Goal: Task Accomplishment & Management: Use online tool/utility

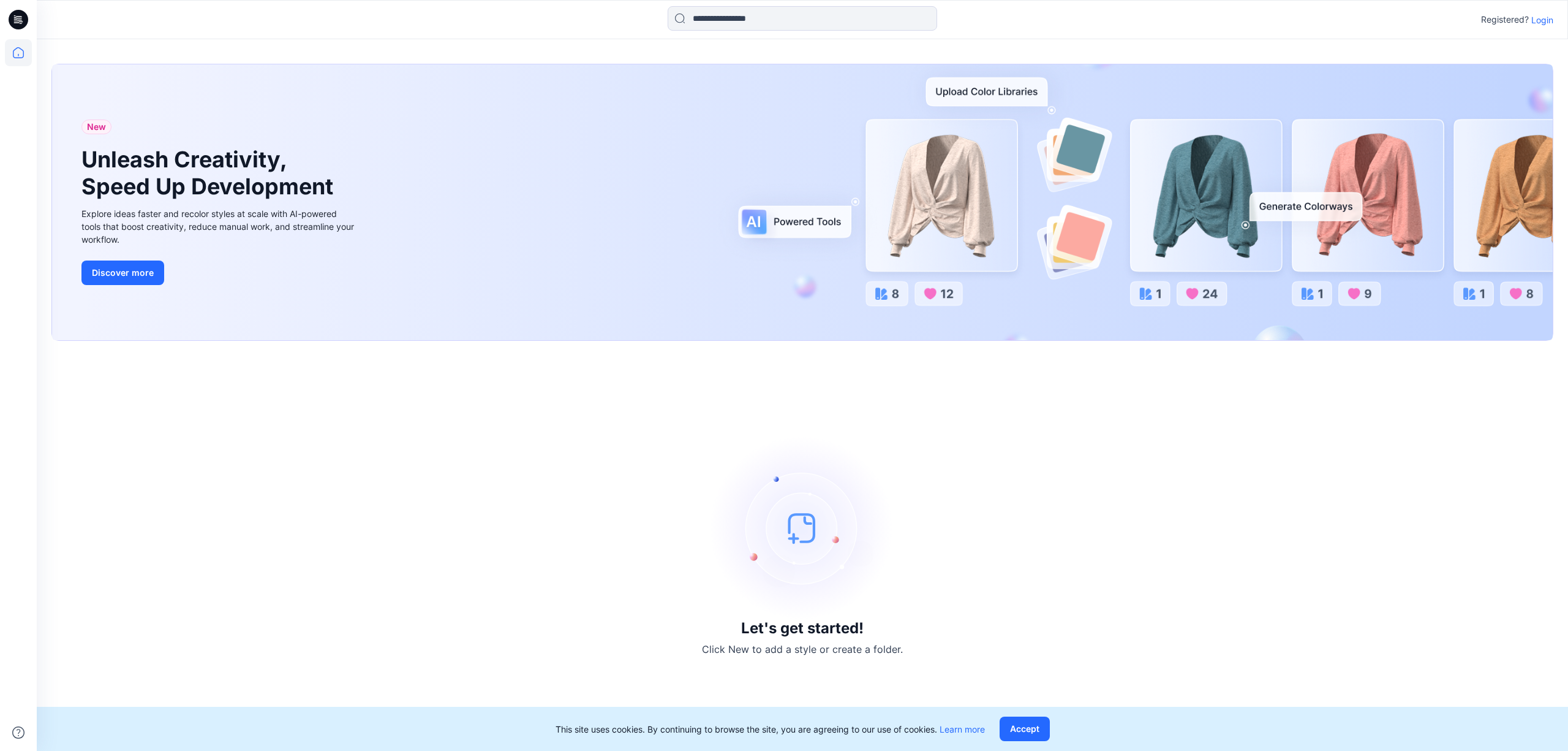
click at [1542, 15] on p "Login" at bounding box center [1542, 20] width 22 height 13
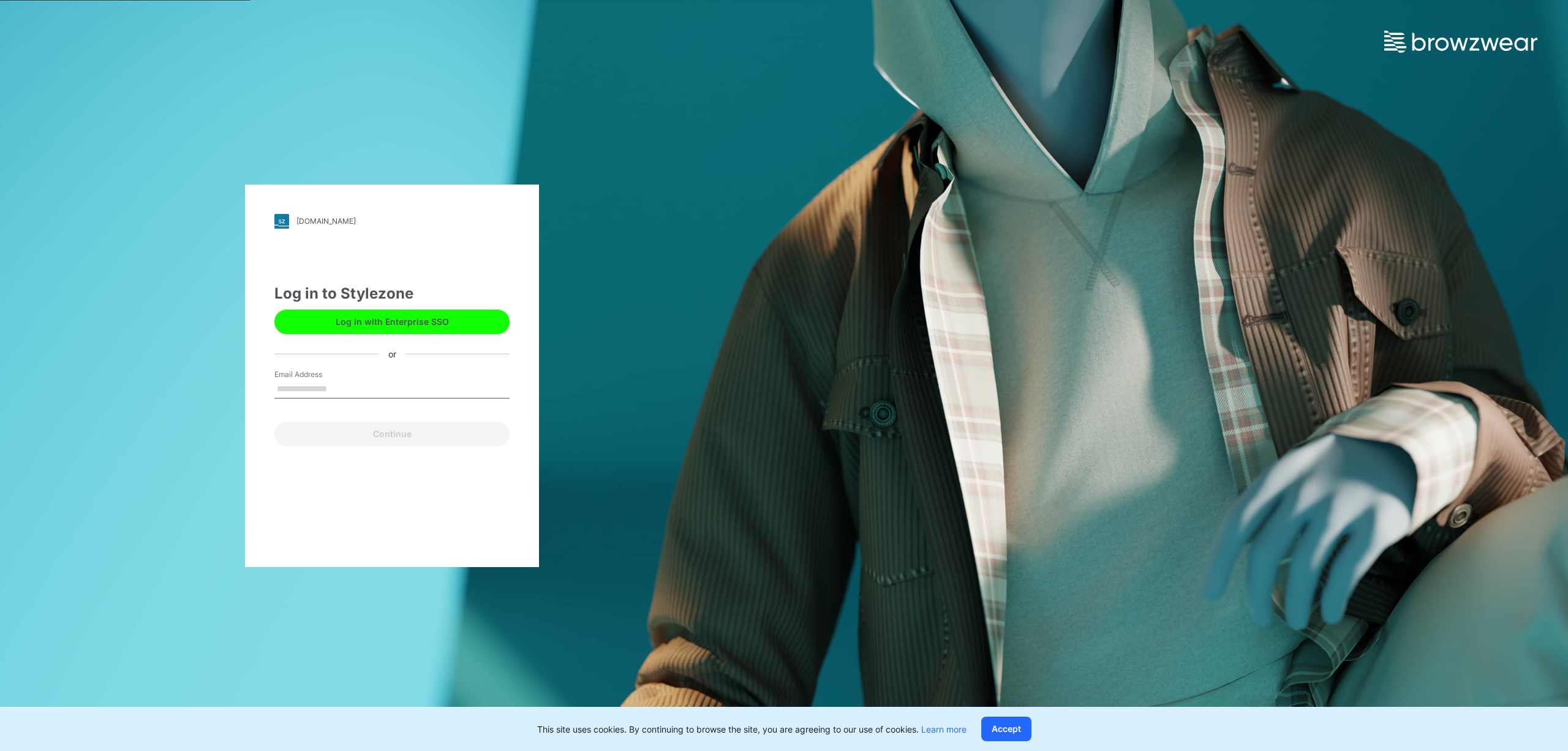
click at [329, 390] on input "Email Address" at bounding box center [392, 389] width 235 height 18
type input "**********"
click at [399, 429] on button "Continue" at bounding box center [392, 434] width 235 height 25
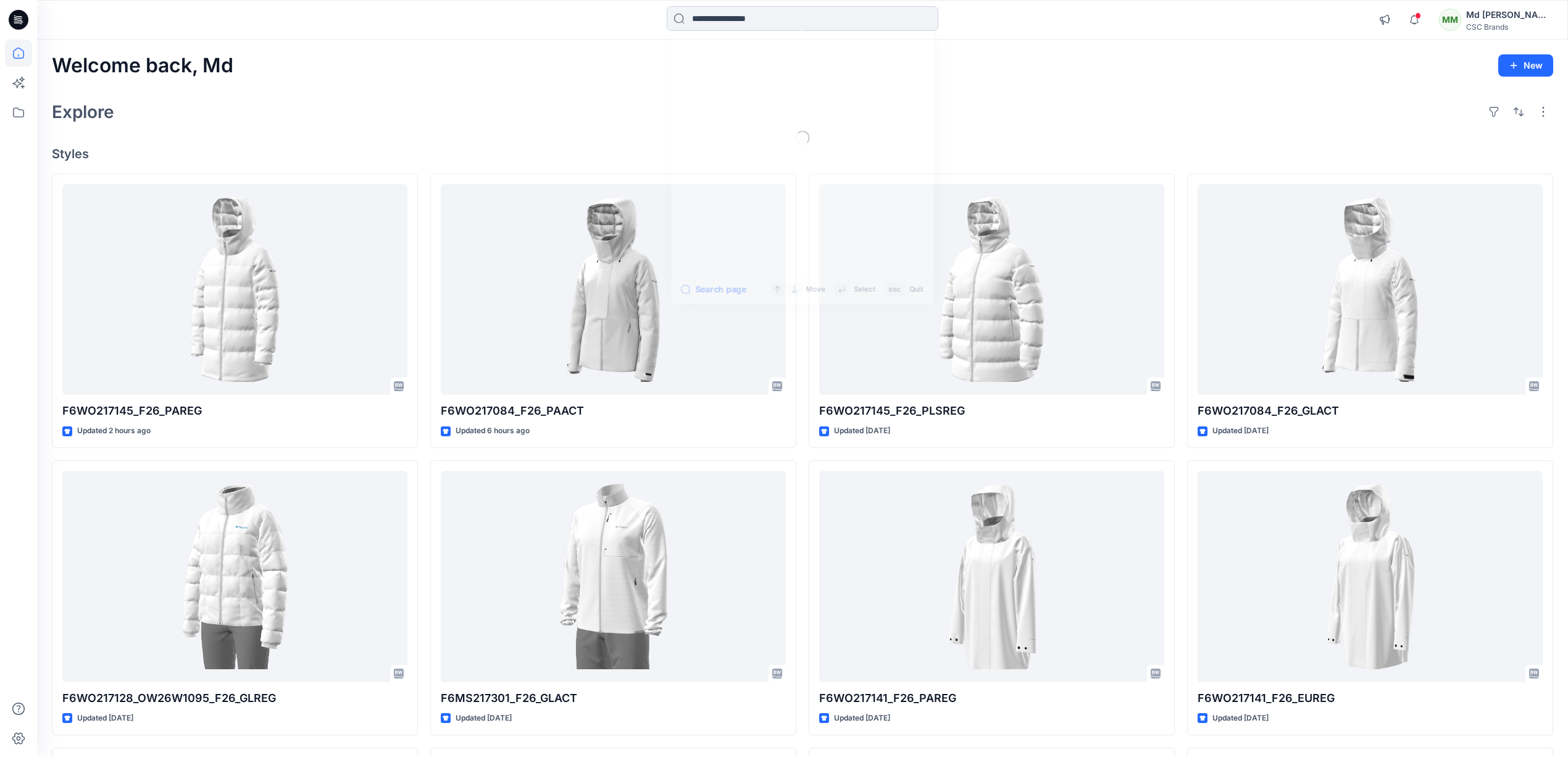
click at [772, 6] on input at bounding box center [802, 18] width 272 height 25
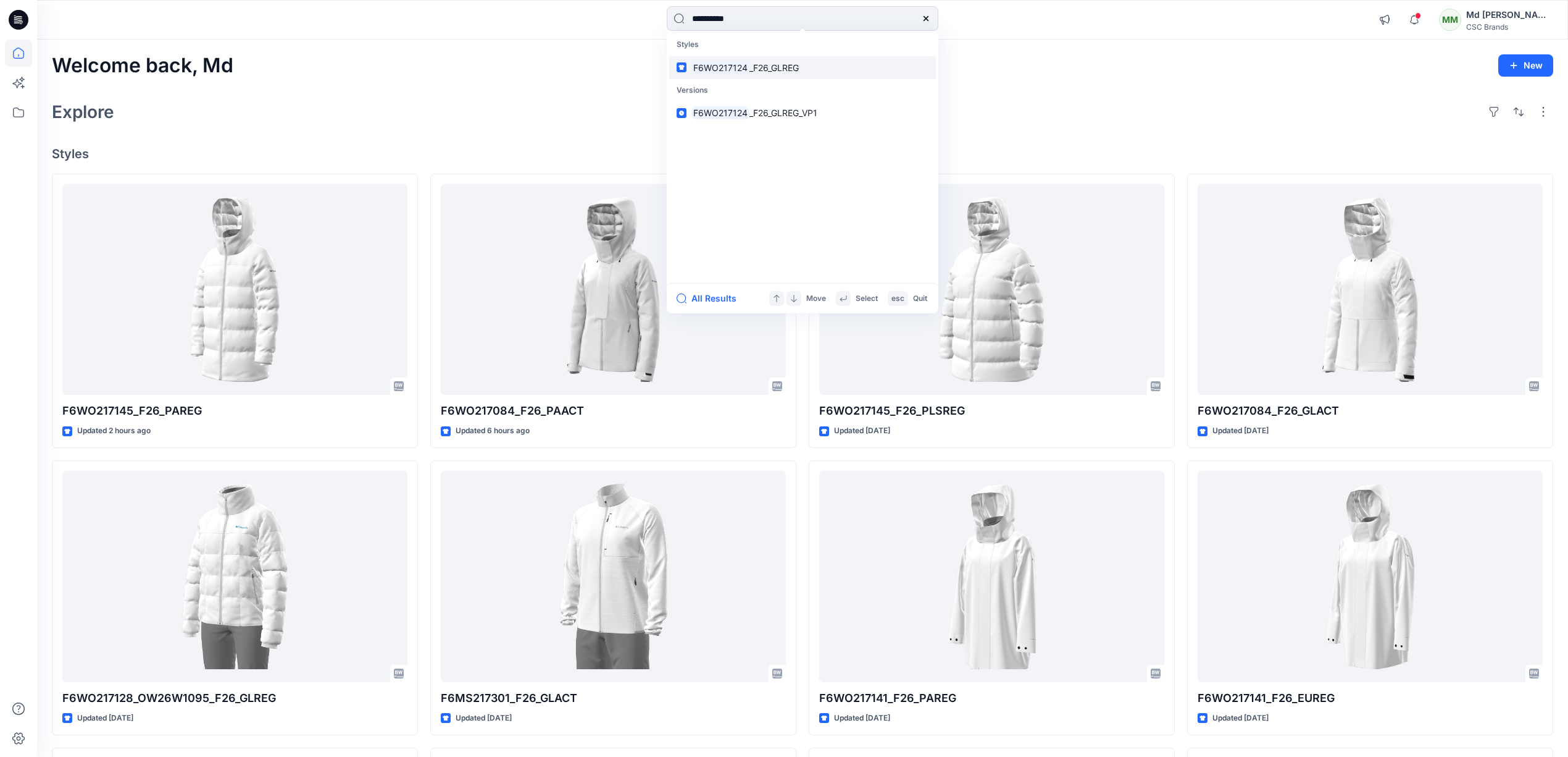
type input "**********"
click at [700, 63] on mark "F6WO217124" at bounding box center [720, 68] width 58 height 14
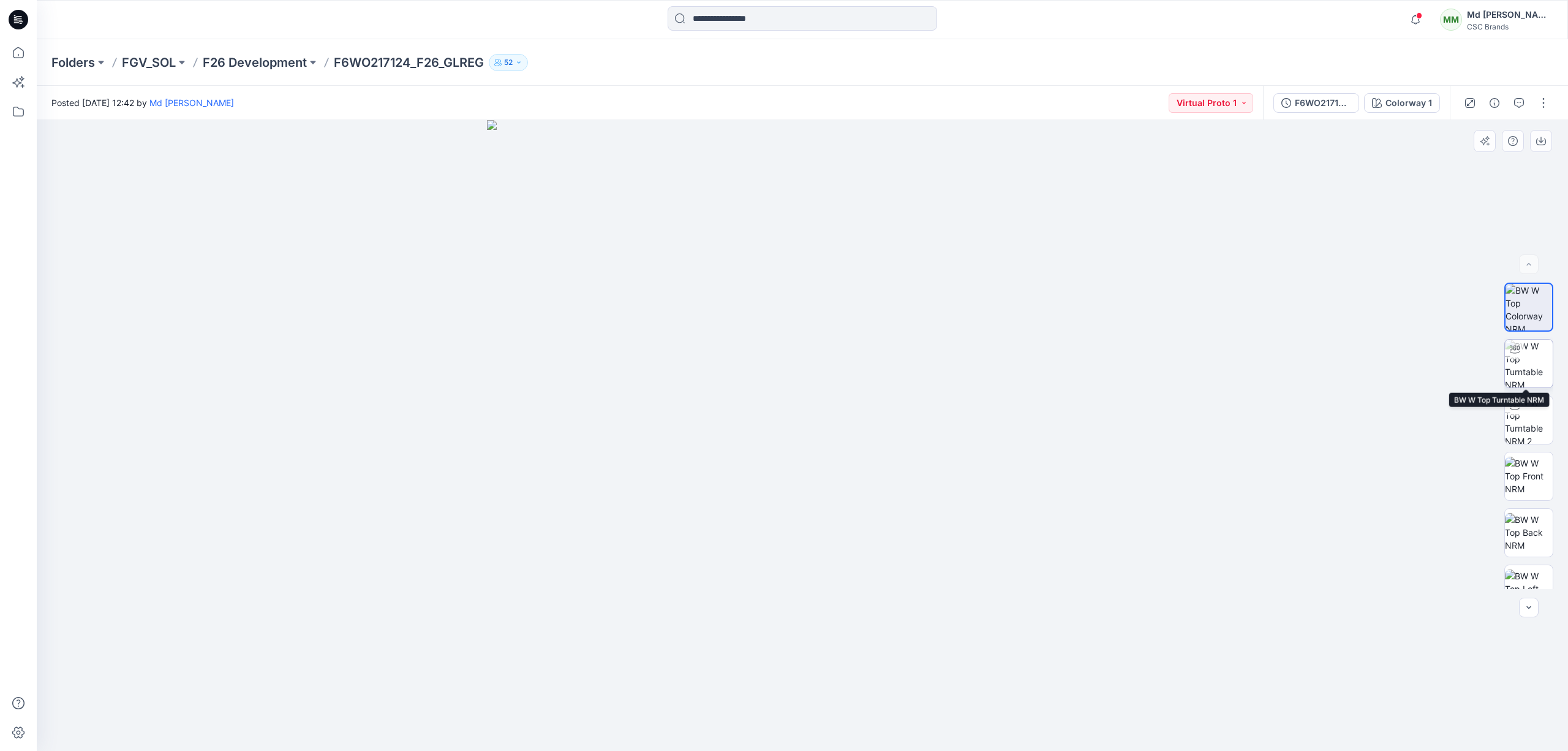
click at [1528, 361] on img at bounding box center [1529, 363] width 48 height 48
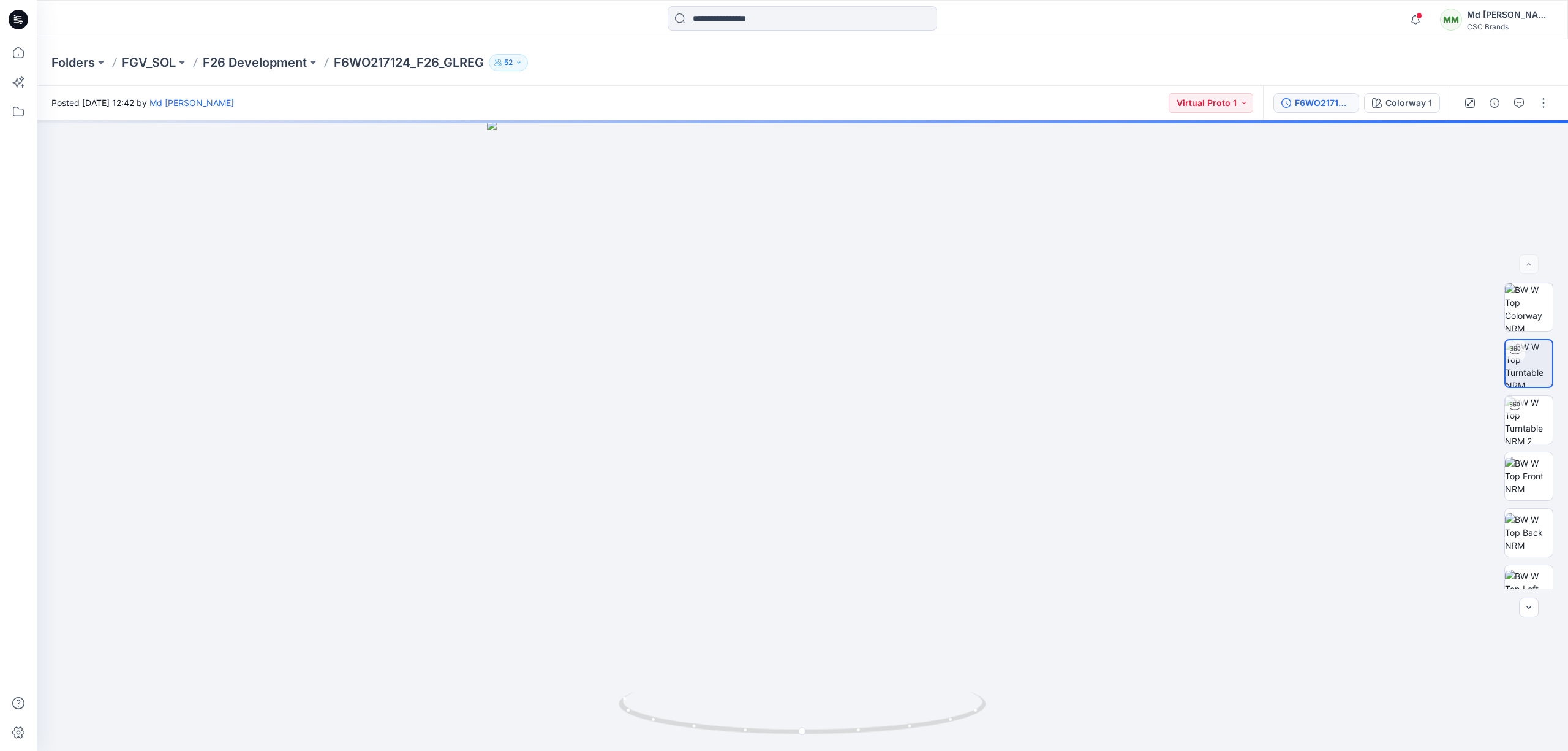
click at [1335, 112] on button "F6WO217124_F26_GLREG_VP1" at bounding box center [1316, 103] width 86 height 19
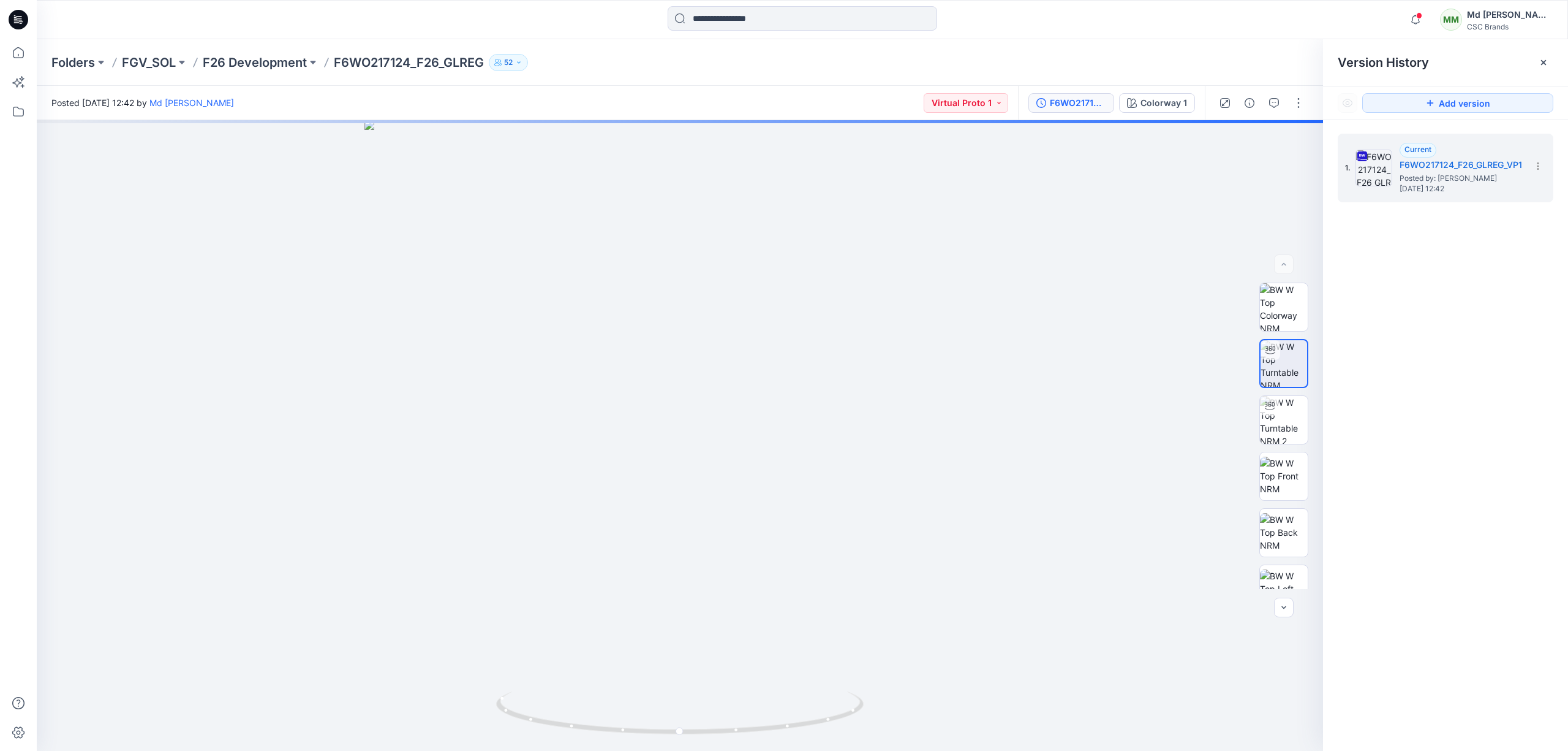
click at [3, 23] on div at bounding box center [18, 19] width 39 height 39
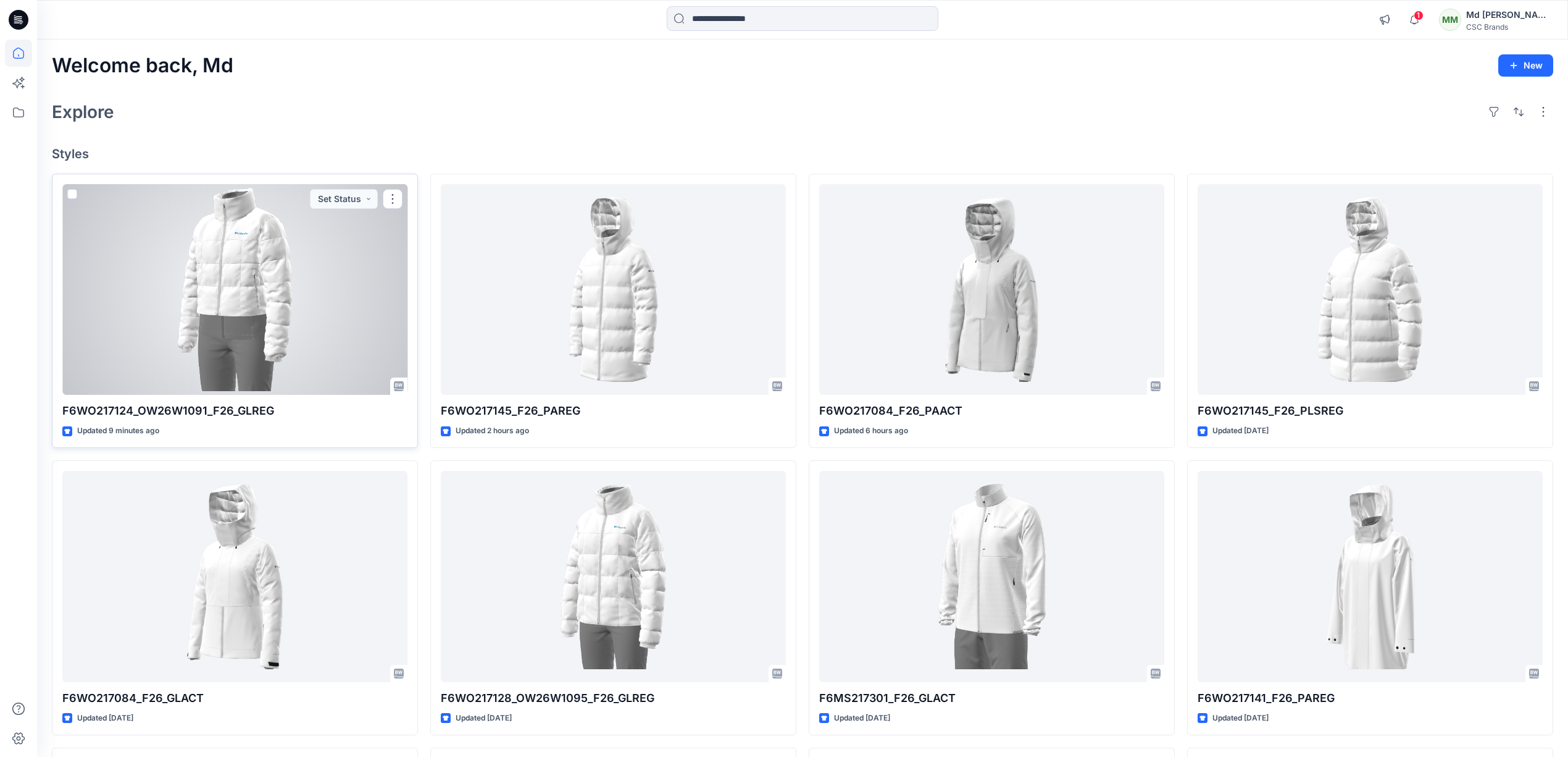
click at [331, 311] on div at bounding box center [235, 290] width 345 height 211
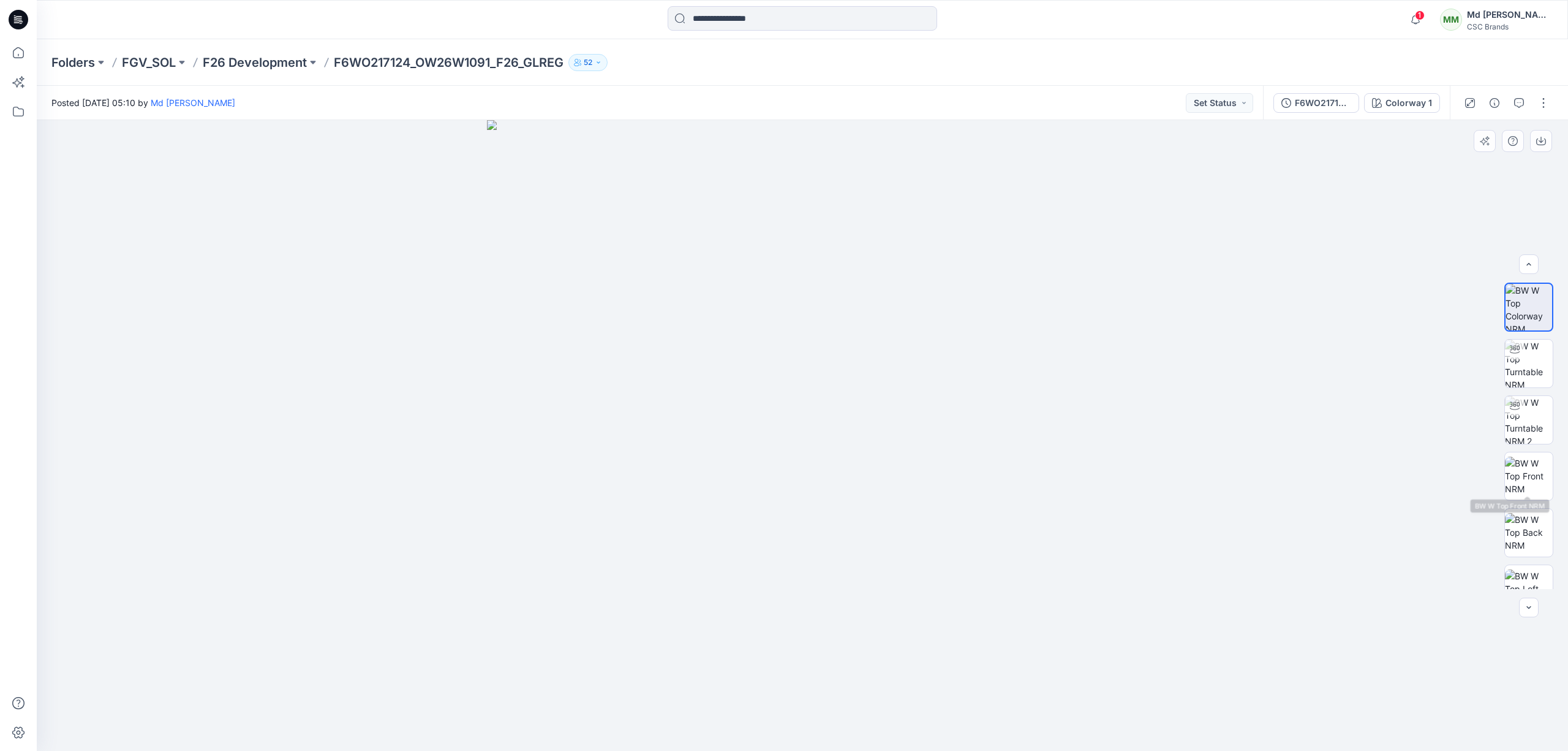
scroll to position [137, 0]
click at [1536, 606] on div at bounding box center [1528, 607] width 19 height 19
click at [1531, 612] on div at bounding box center [1528, 607] width 19 height 19
click at [1527, 603] on div at bounding box center [1528, 607] width 19 height 19
click at [1525, 602] on div at bounding box center [1528, 607] width 19 height 19
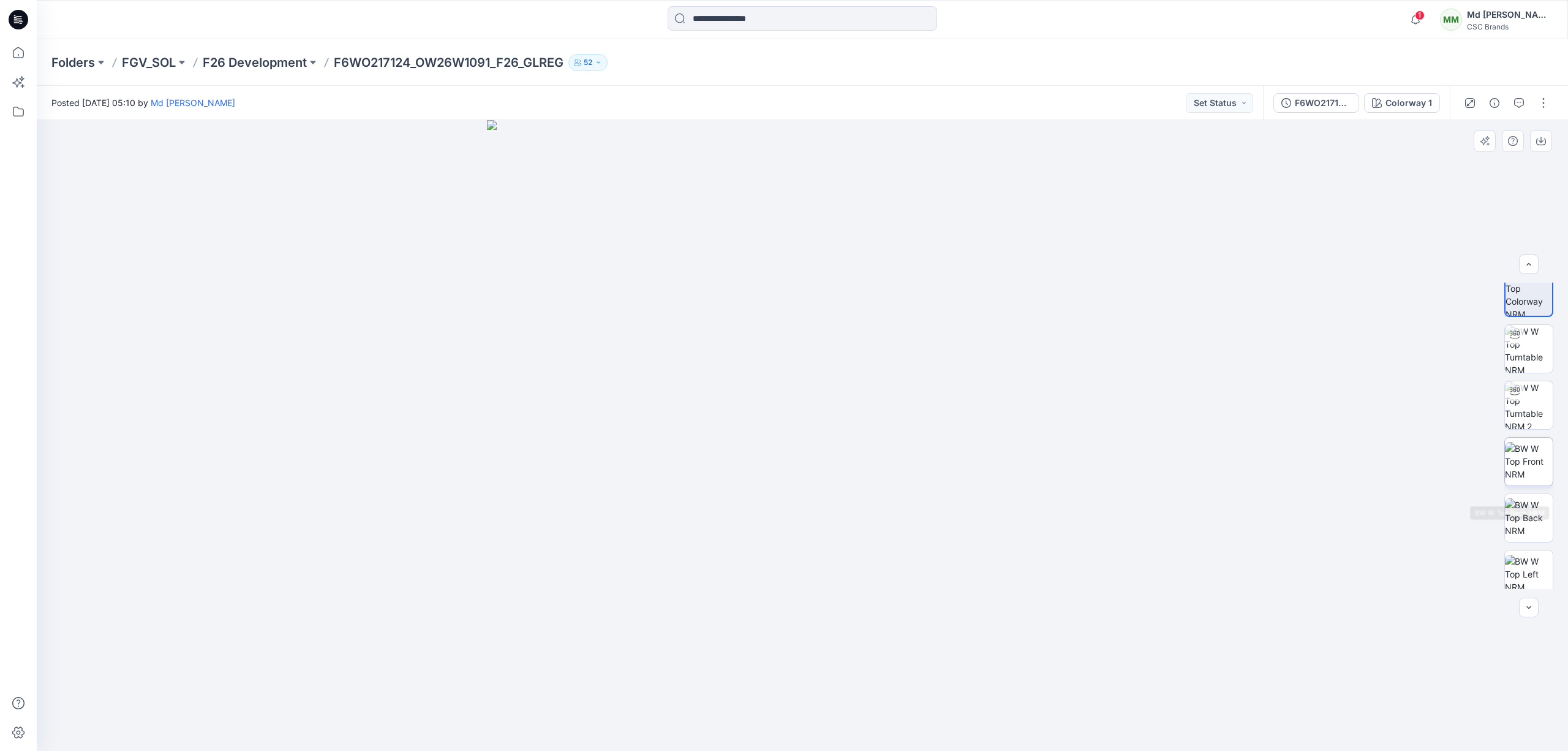
scroll to position [0, 0]
click at [1524, 365] on img at bounding box center [1529, 363] width 48 height 48
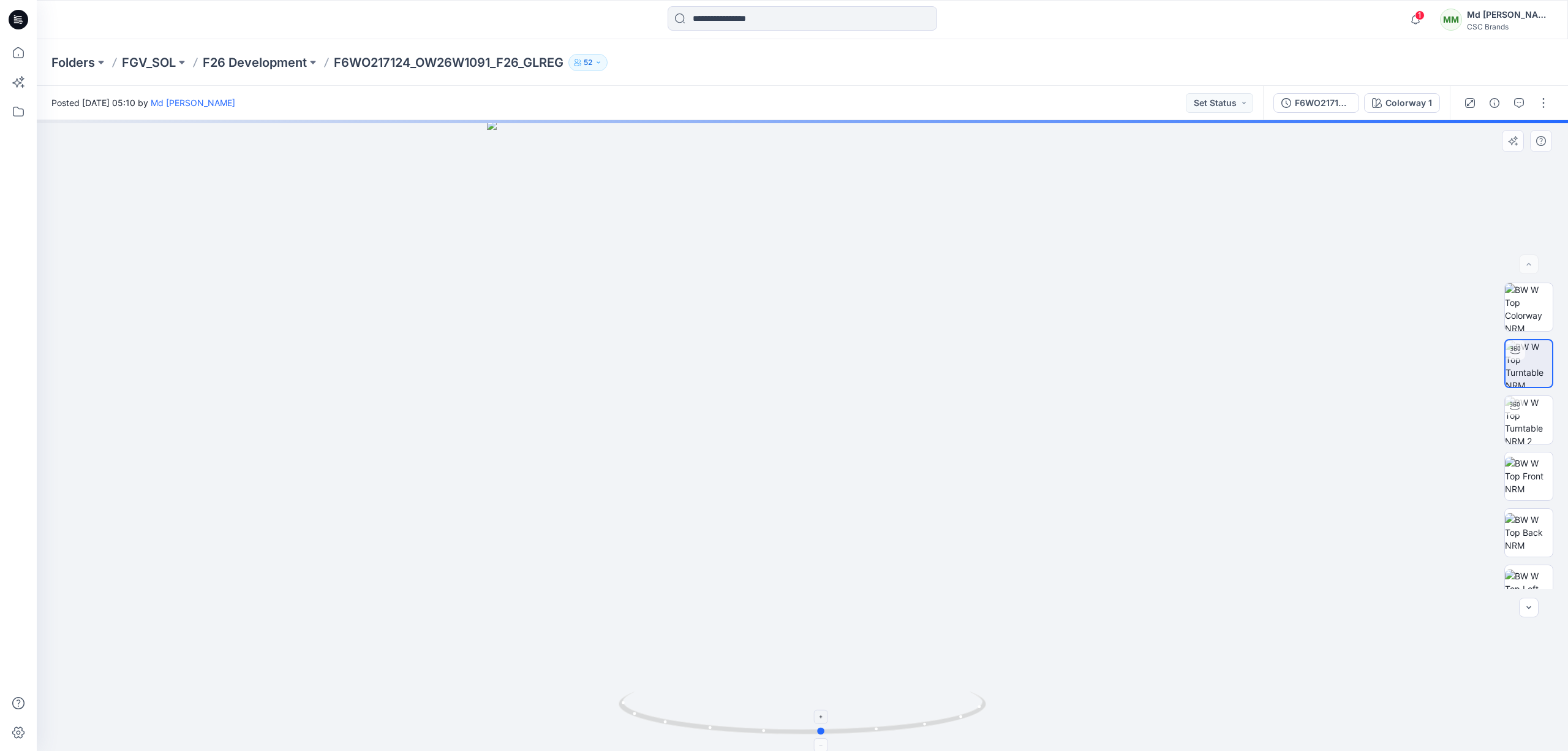
drag, startPoint x: 803, startPoint y: 732, endPoint x: 828, endPoint y: 729, distance: 25.2
click at [826, 729] on circle at bounding box center [821, 731] width 7 height 7
drag, startPoint x: 828, startPoint y: 729, endPoint x: 1001, endPoint y: 718, distance: 173.3
click at [1001, 718] on div at bounding box center [802, 435] width 1531 height 630
click at [1517, 419] on img at bounding box center [1529, 420] width 48 height 48
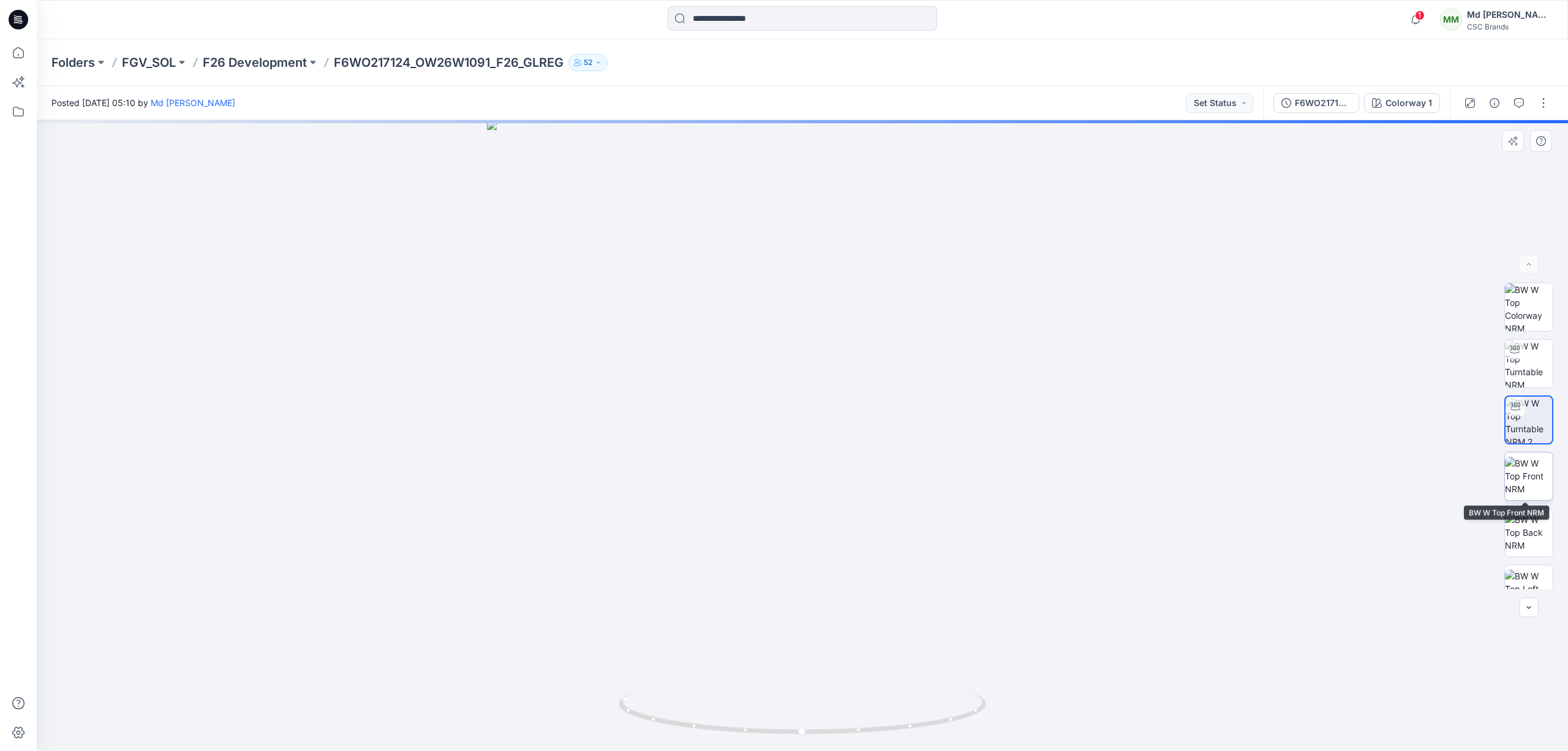
click at [1534, 466] on img at bounding box center [1529, 476] width 48 height 39
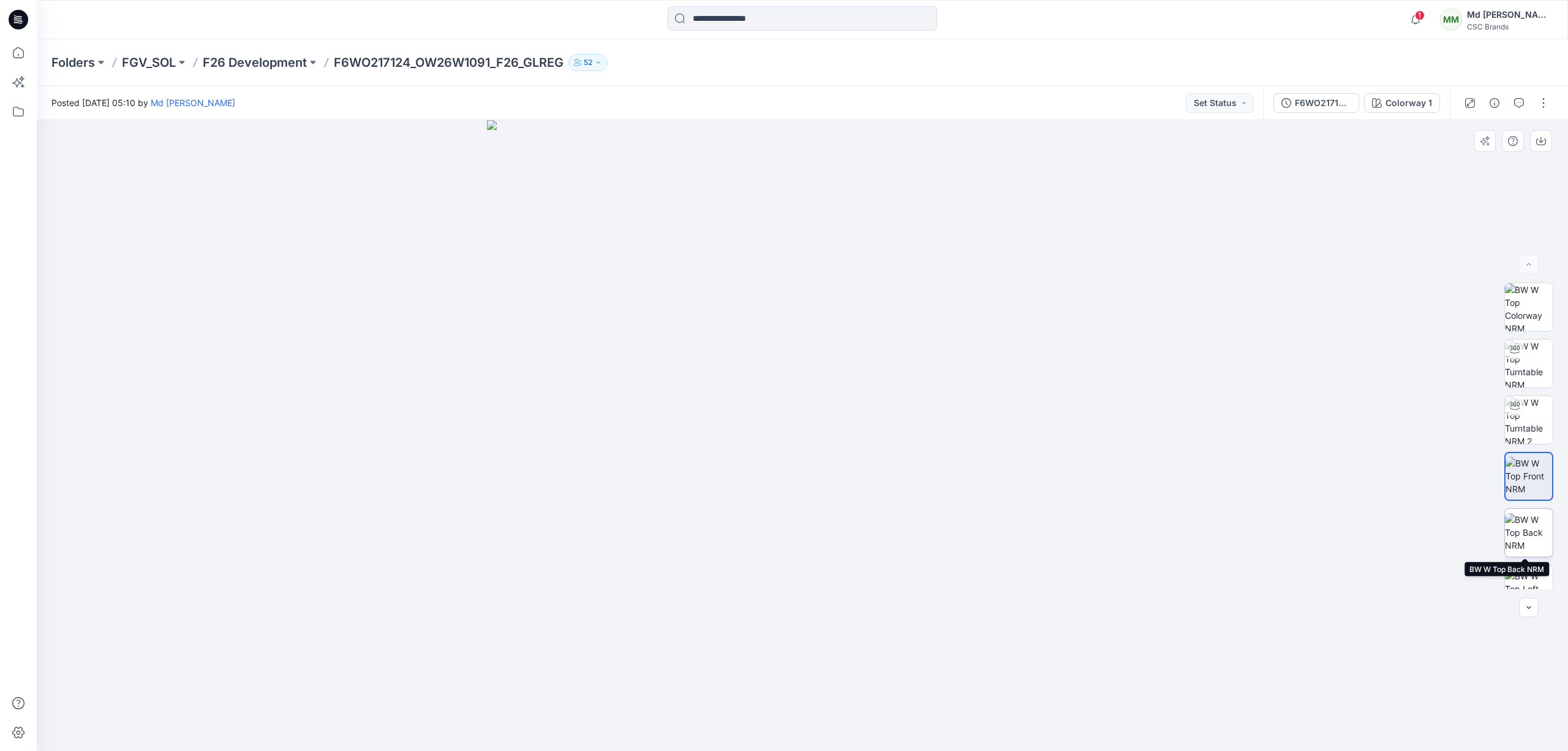
click at [1542, 530] on img at bounding box center [1529, 532] width 48 height 39
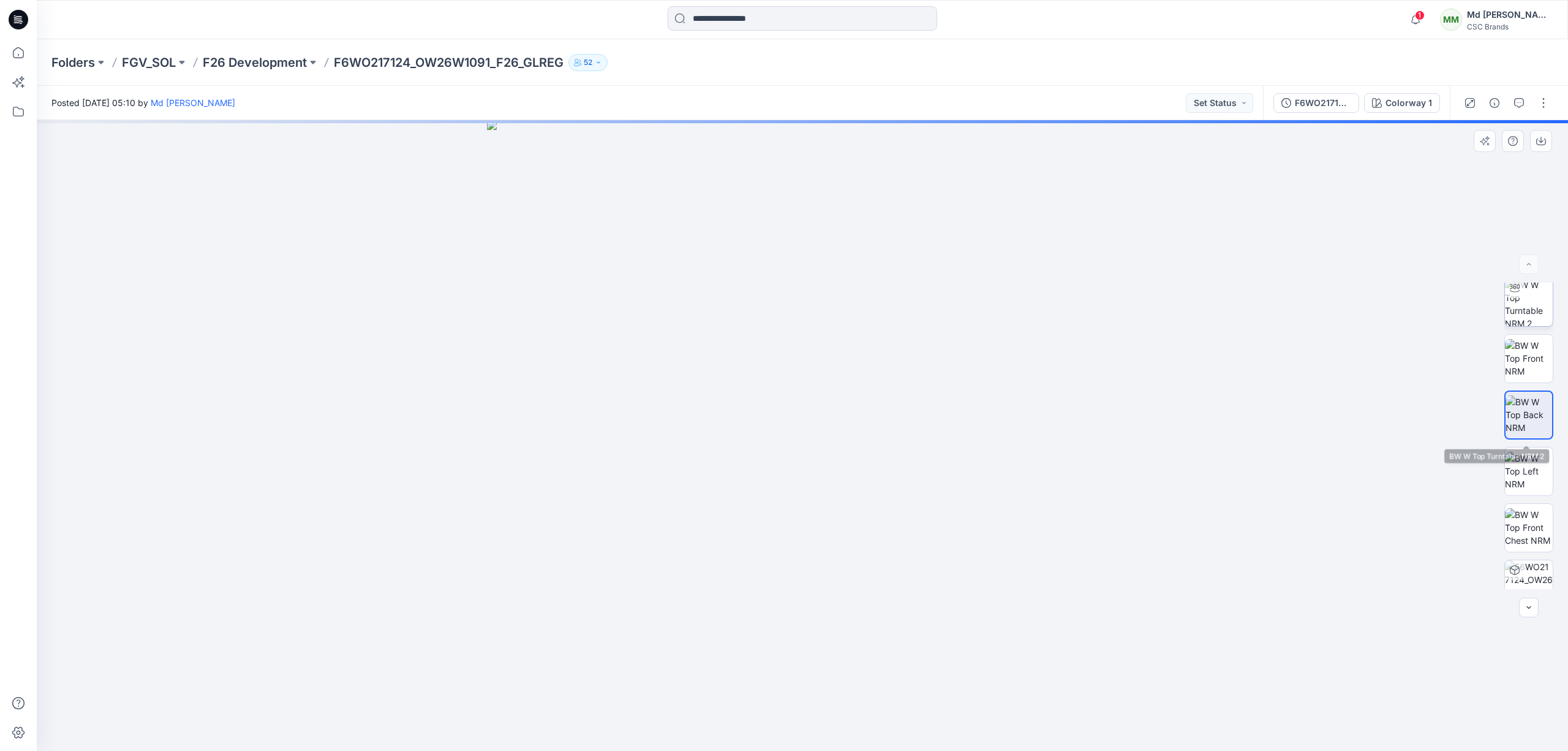
scroll to position [137, 0]
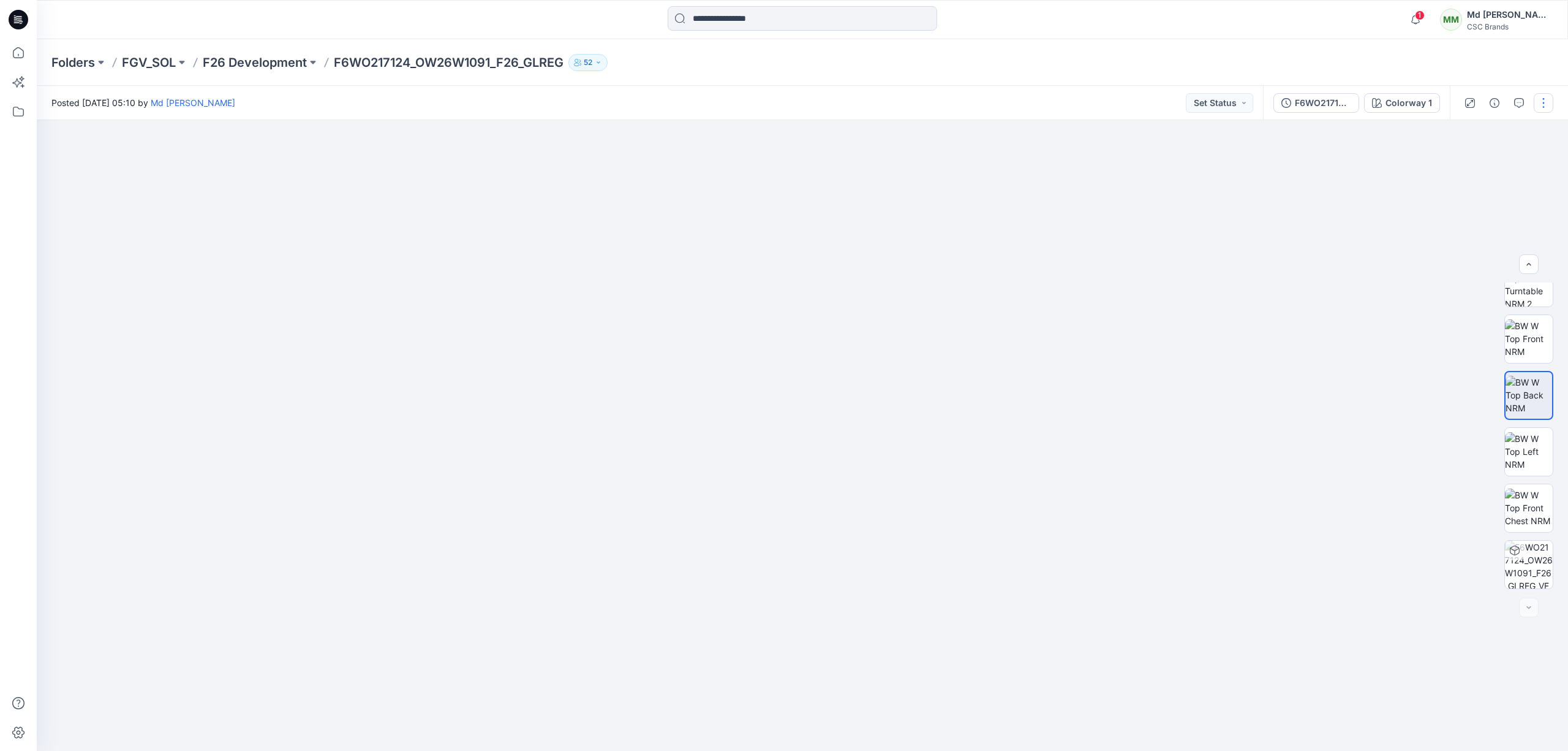
click at [1541, 105] on button "button" at bounding box center [1543, 103] width 19 height 19
click at [1484, 164] on button "Edit" at bounding box center [1492, 165] width 113 height 23
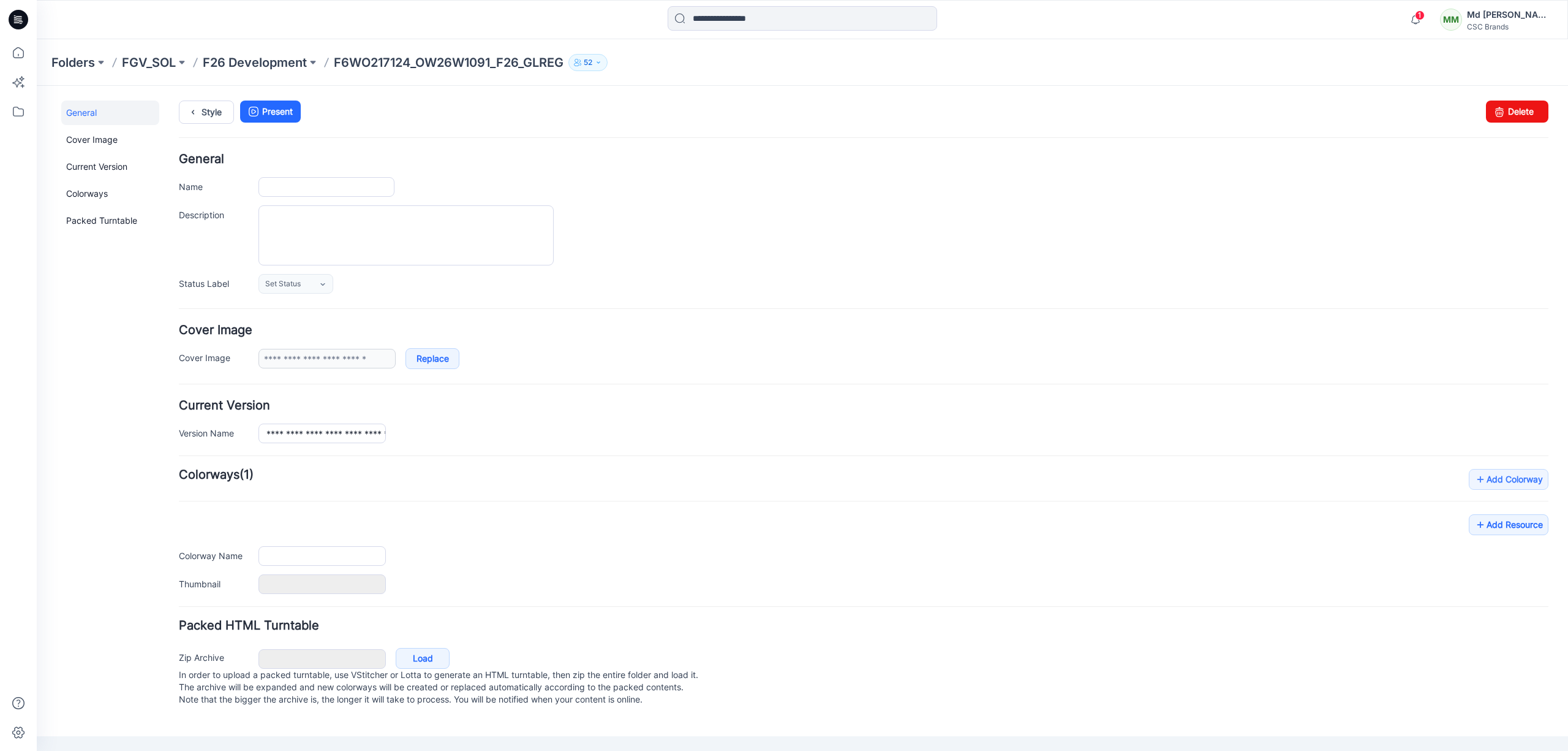
type input "**********"
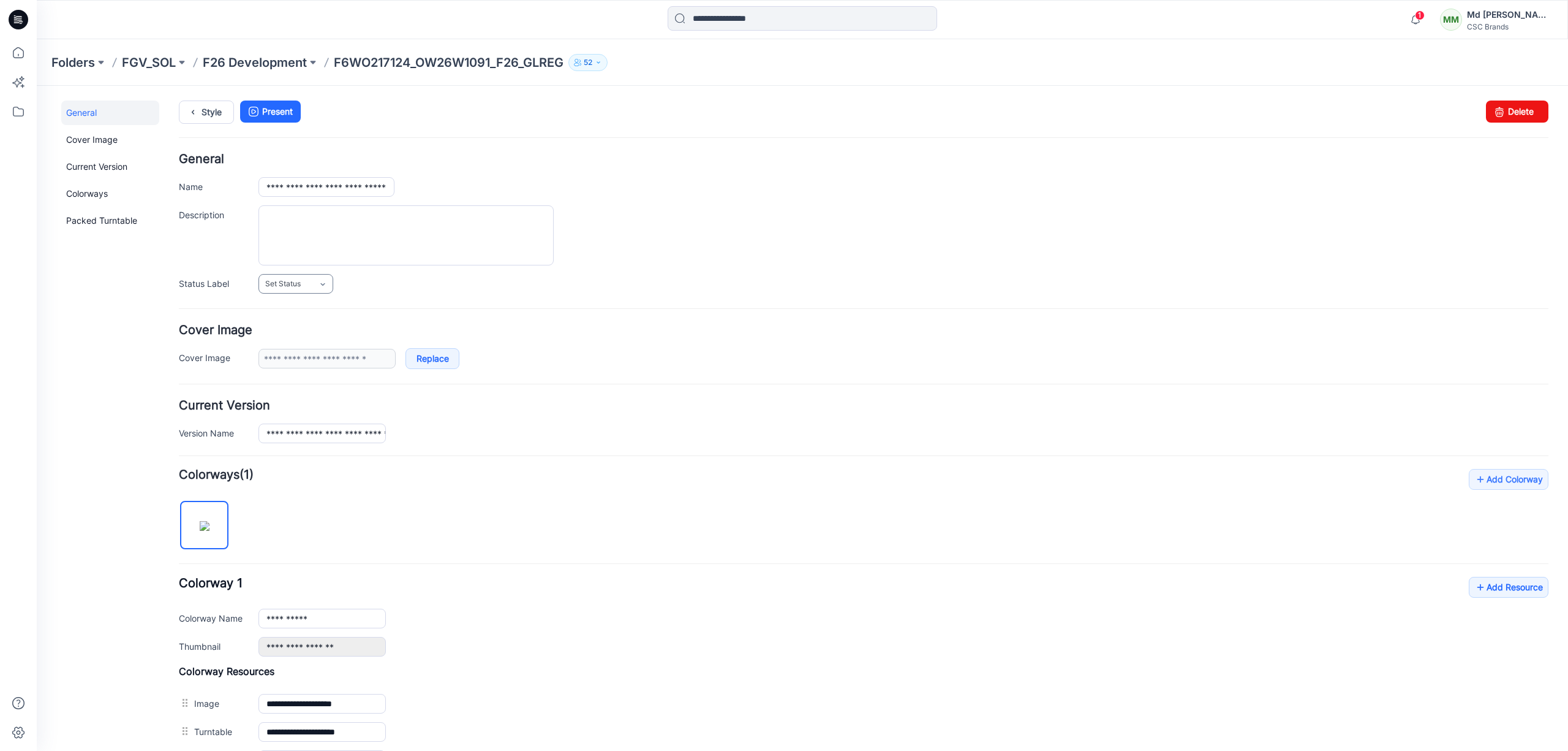
click at [326, 283] on icon at bounding box center [322, 284] width 10 height 10
click at [290, 420] on link "F/A Virtual" at bounding box center [308, 418] width 93 height 26
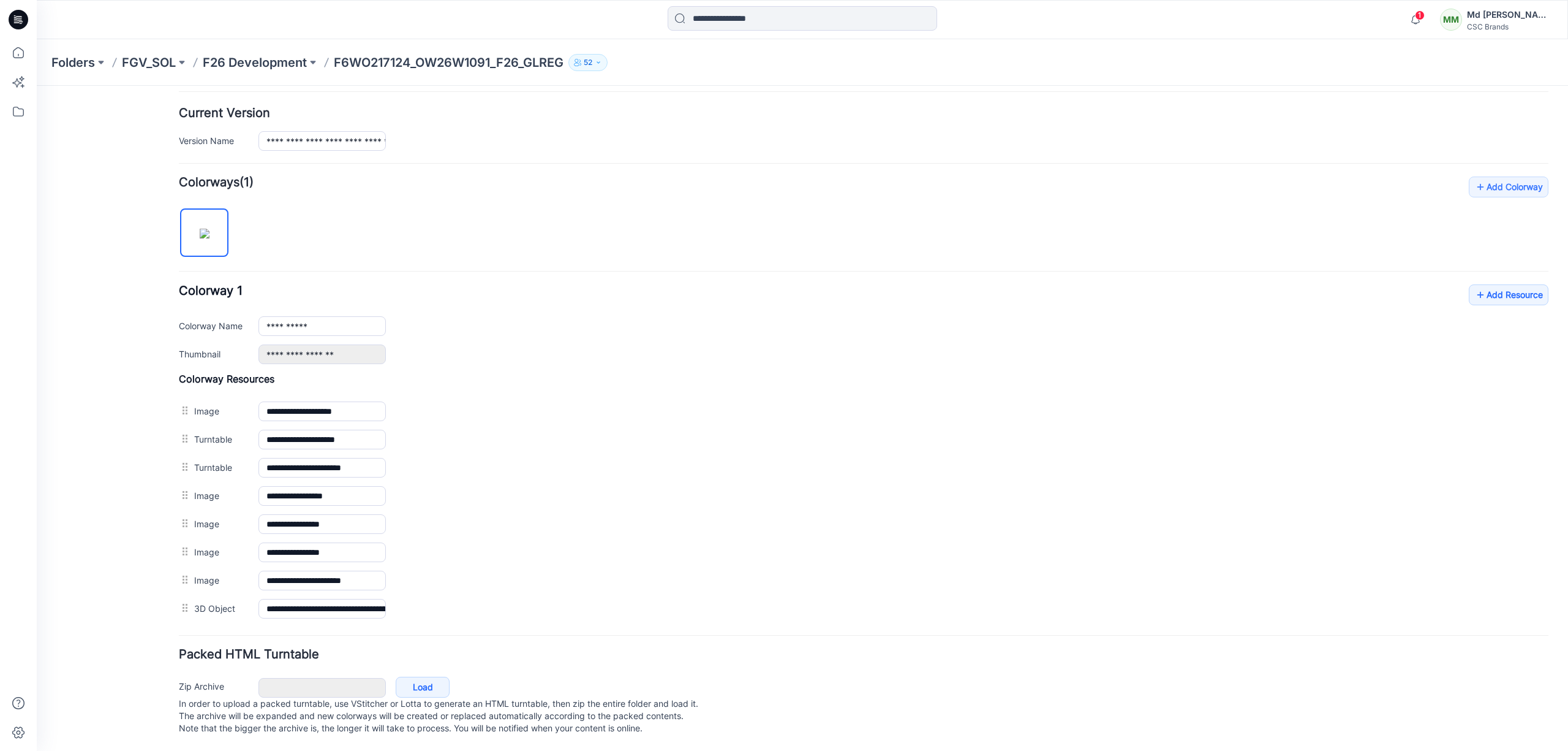
scroll to position [298, 0]
click at [1490, 289] on link "Add Resource" at bounding box center [1508, 294] width 80 height 21
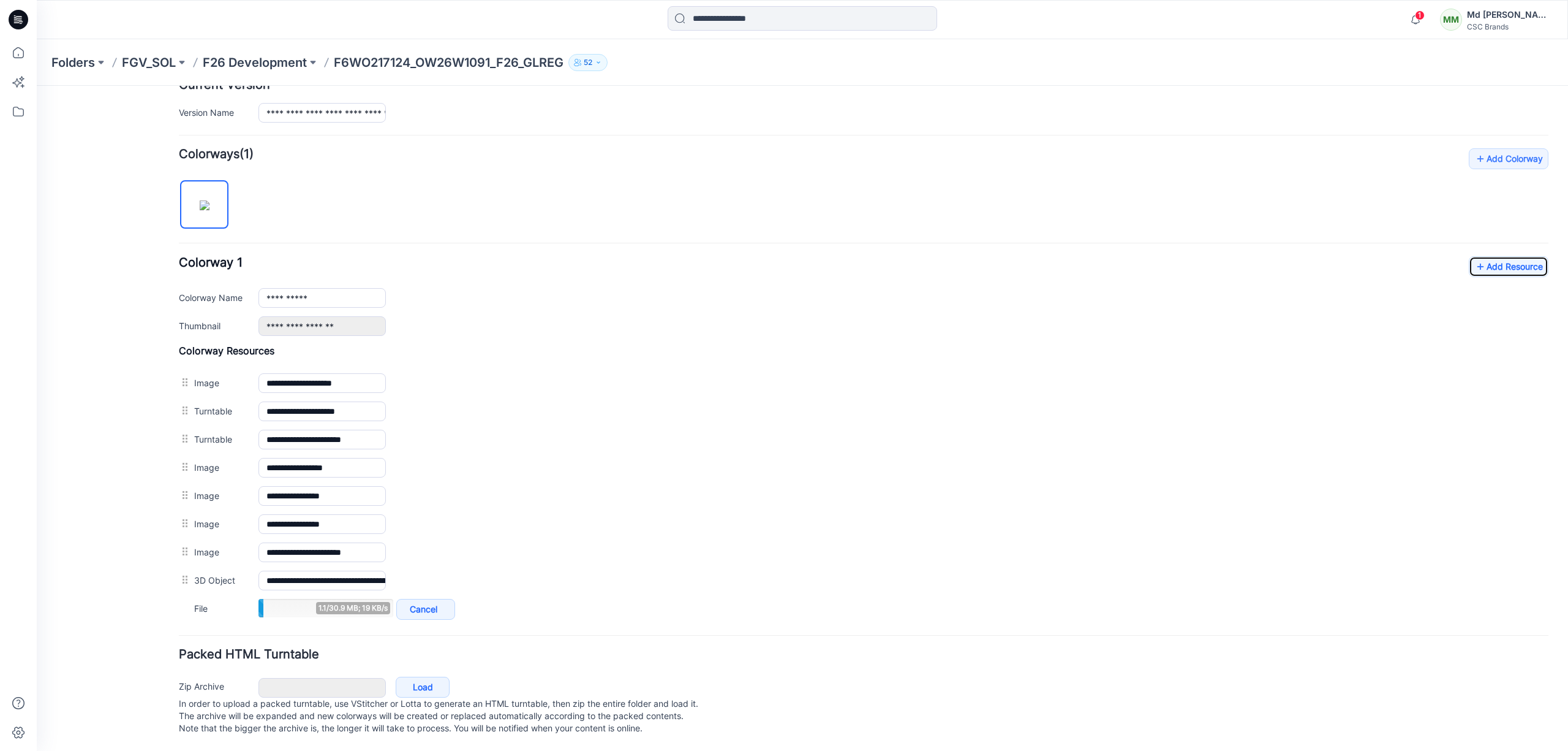
scroll to position [326, 0]
